Goal: Information Seeking & Learning: Learn about a topic

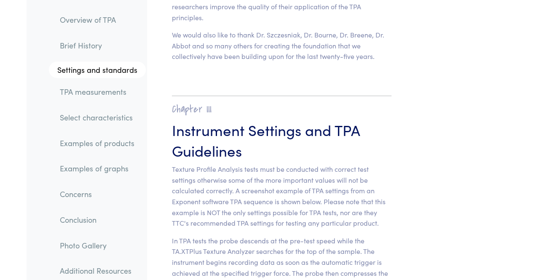
scroll to position [3546, 0]
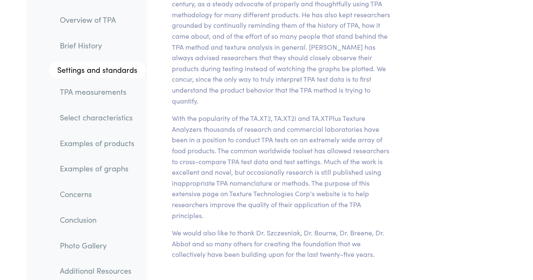
scroll to position [4926, 0]
